Goal: Communication & Community: Answer question/provide support

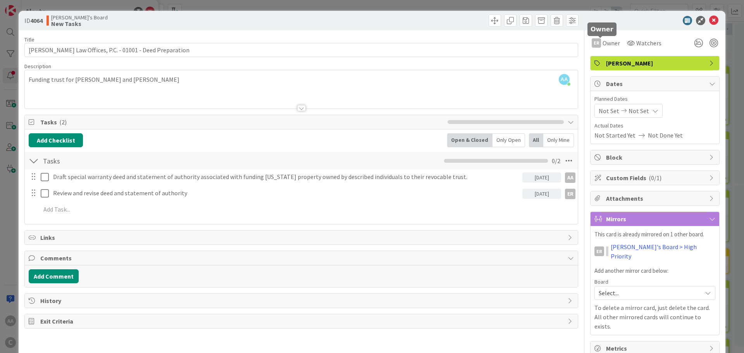
scroll to position [11, 0]
click at [710, 18] on icon at bounding box center [713, 20] width 9 height 9
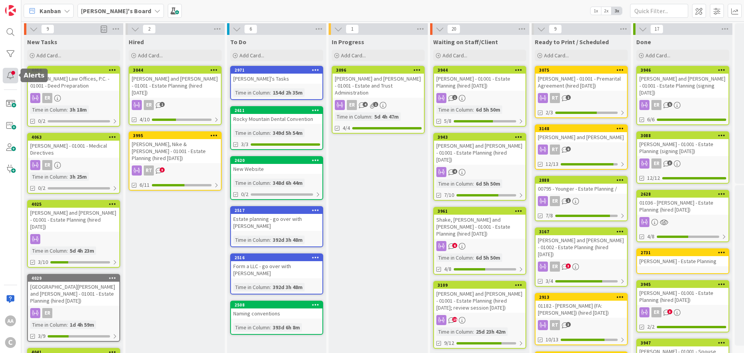
click at [14, 78] on div at bounding box center [11, 76] width 16 height 16
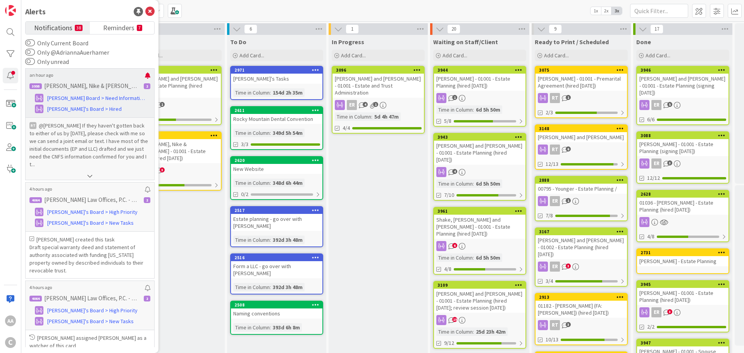
click at [52, 147] on p "@[PERSON_NAME]﻿ If they haven't gotten back to either of us by [DATE], please c…" at bounding box center [89, 145] width 121 height 47
click at [59, 109] on span "[PERSON_NAME]'s Board > Hired" at bounding box center [84, 109] width 74 height 8
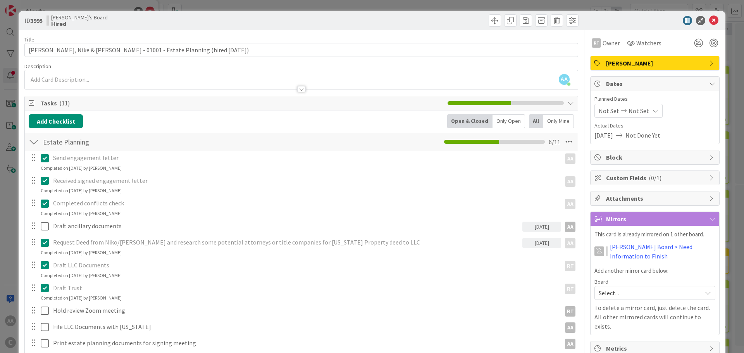
scroll to position [316, 0]
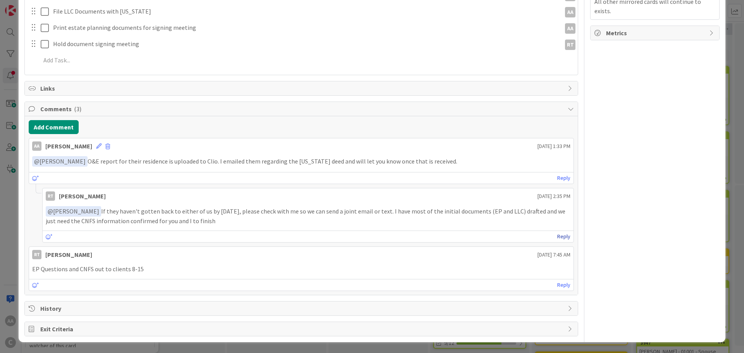
click at [557, 236] on link "Reply" at bounding box center [563, 237] width 13 height 10
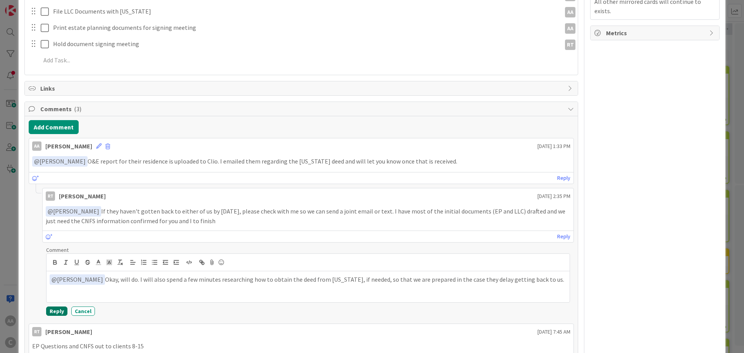
click at [52, 314] on button "Reply" at bounding box center [56, 311] width 21 height 9
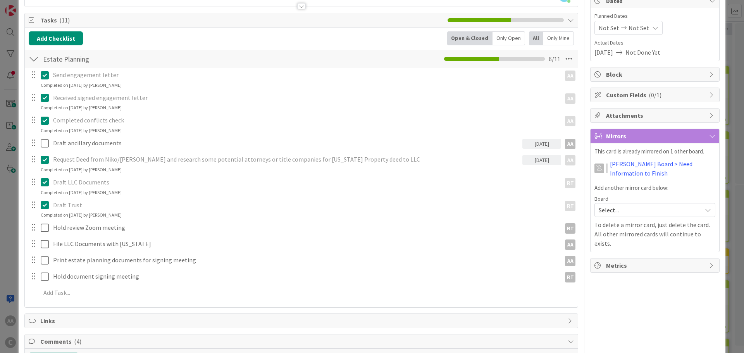
scroll to position [0, 0]
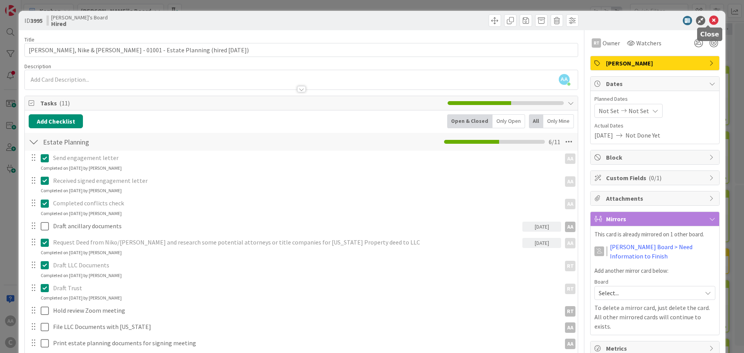
click at [709, 21] on icon at bounding box center [713, 20] width 9 height 9
